Goal: Transaction & Acquisition: Purchase product/service

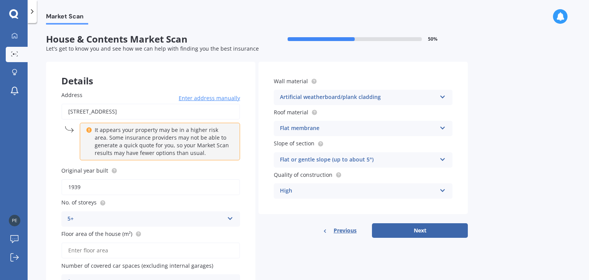
scroll to position [45, 0]
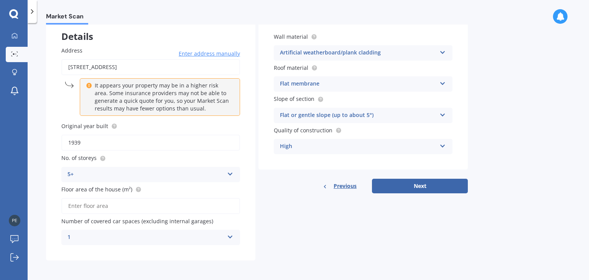
click at [179, 205] on input "Floor area of the house (m²)" at bounding box center [150, 206] width 179 height 16
type input "80"
click at [269, 225] on div "Details Address [STREET_ADDRESS] Enter address manually It appears your propert…" at bounding box center [257, 138] width 422 height 243
click at [434, 192] on button "Next" at bounding box center [420, 186] width 96 height 15
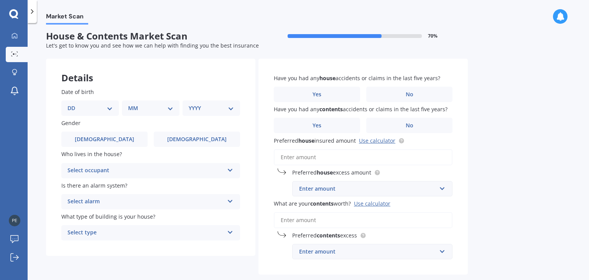
scroll to position [0, 0]
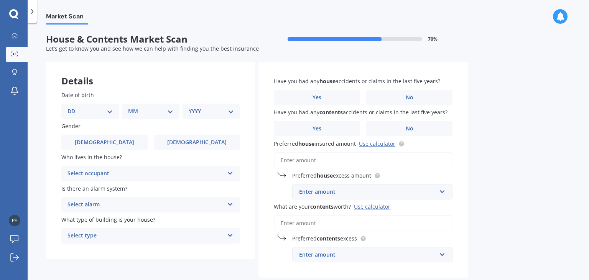
click at [98, 107] on select "DD 01 02 03 04 05 06 07 08 09 10 11 12 13 14 15 16 17 18 19 20 21 22 23 24 25 2…" at bounding box center [90, 111] width 45 height 8
click at [197, 172] on div "Select occupant" at bounding box center [146, 173] width 157 height 9
click at [195, 174] on div "Owner" at bounding box center [146, 173] width 157 height 9
click at [193, 174] on div "Select occupant" at bounding box center [147, 174] width 153 height 8
